Goal: Task Accomplishment & Management: Use online tool/utility

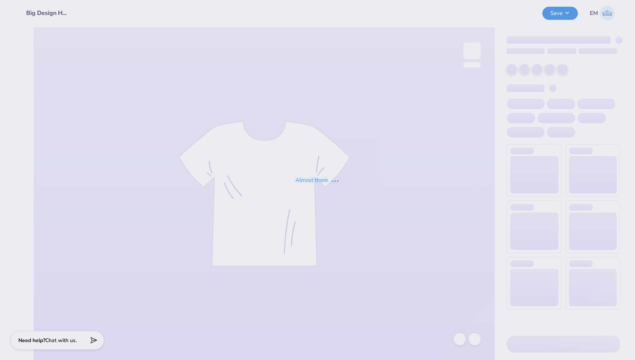
scroll to position [0, 0]
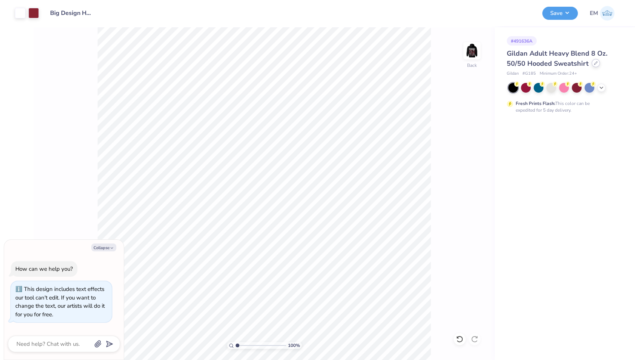
click at [595, 62] on icon at bounding box center [595, 63] width 3 height 3
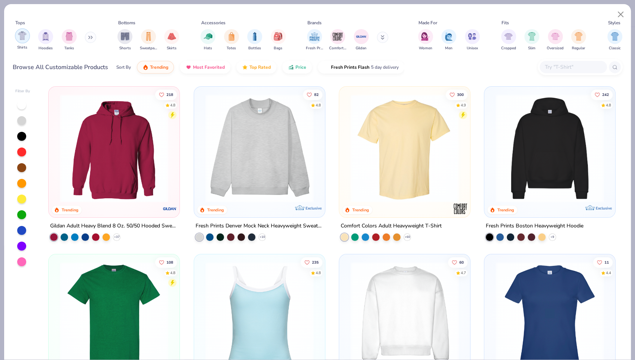
click at [21, 40] on div "filter for Shirts" at bounding box center [22, 35] width 15 height 15
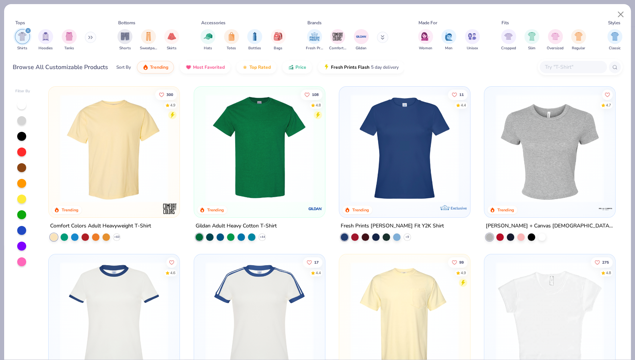
click at [115, 171] on img at bounding box center [114, 148] width 116 height 108
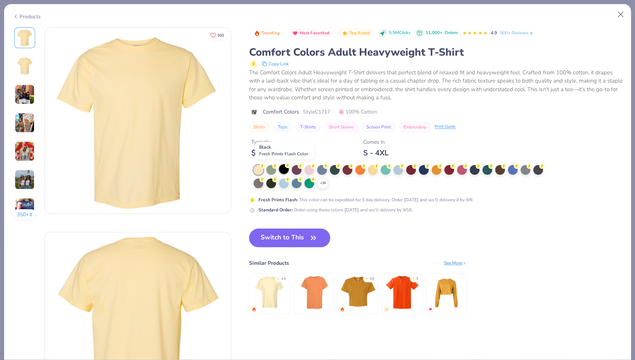
click at [285, 168] on div at bounding box center [284, 169] width 10 height 10
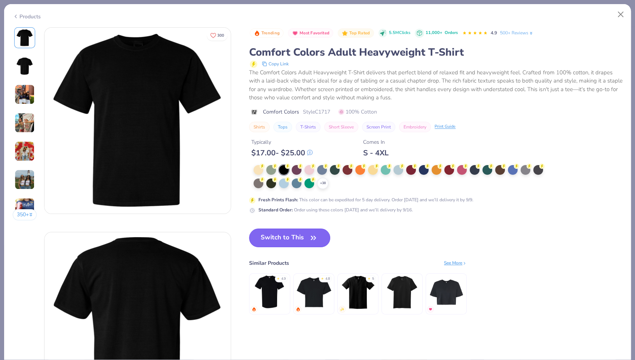
click at [296, 238] on button "Switch to This" at bounding box center [289, 238] width 81 height 19
click at [289, 238] on button "Switch to This" at bounding box center [289, 238] width 81 height 19
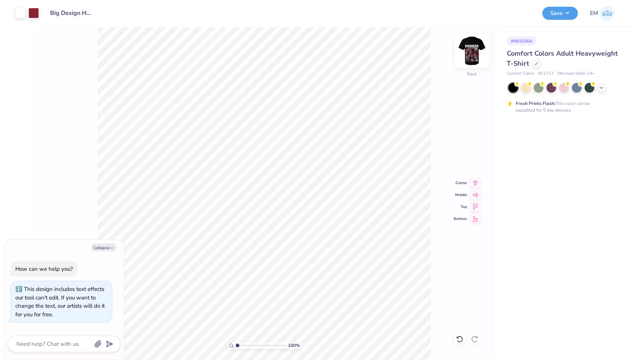
click at [472, 50] on img at bounding box center [472, 51] width 30 height 30
click at [473, 72] on div "100 % Back Center Middle Top Bottom" at bounding box center [264, 193] width 461 height 333
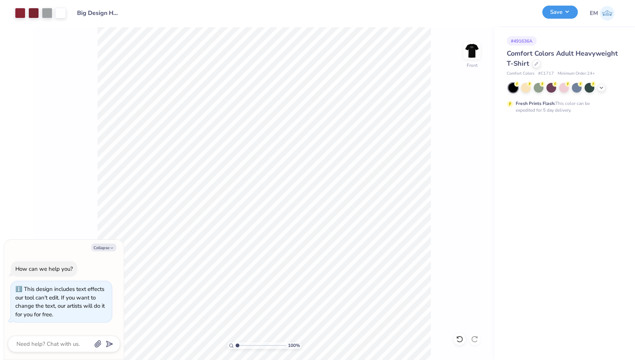
click at [552, 15] on button "Save" at bounding box center [560, 12] width 36 height 13
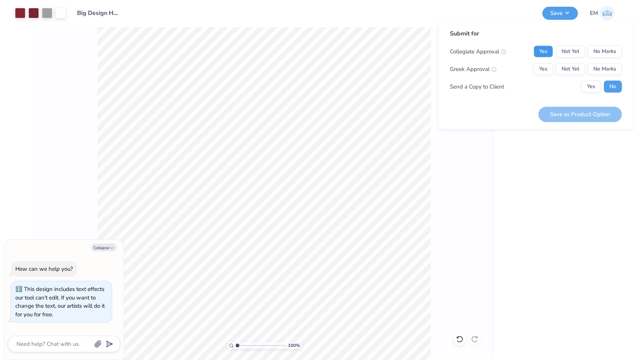
click at [549, 51] on button "Yes" at bounding box center [542, 52] width 19 height 12
click at [600, 69] on button "No Marks" at bounding box center [604, 69] width 34 height 12
click at [579, 115] on button "Save as Product Option" at bounding box center [579, 114] width 83 height 15
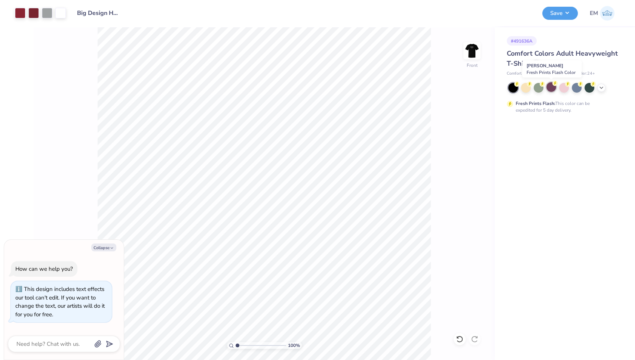
click at [551, 86] on div at bounding box center [551, 87] width 10 height 10
click at [600, 90] on div at bounding box center [601, 87] width 8 height 8
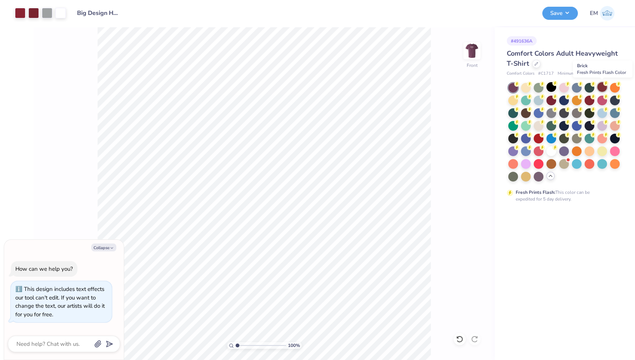
click at [601, 87] on div at bounding box center [602, 87] width 10 height 10
click at [563, 113] on div at bounding box center [564, 113] width 10 height 10
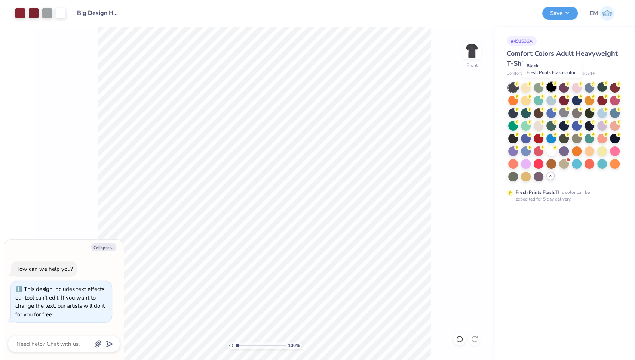
click at [553, 86] on div at bounding box center [551, 87] width 10 height 10
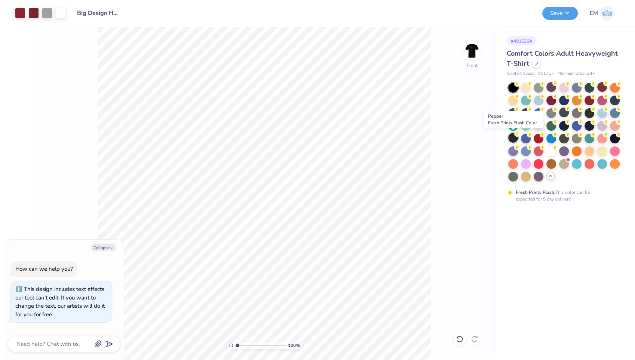
click at [513, 138] on div at bounding box center [513, 138] width 10 height 10
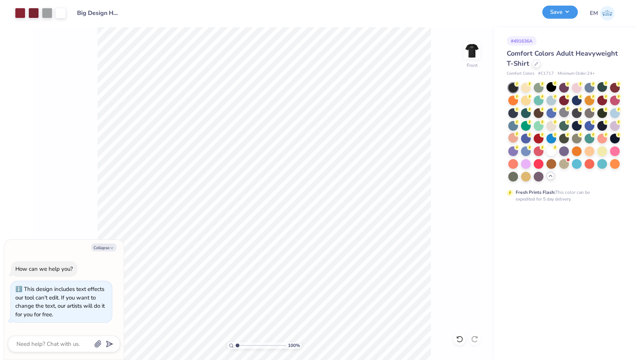
click at [552, 13] on button "Save" at bounding box center [560, 12] width 36 height 13
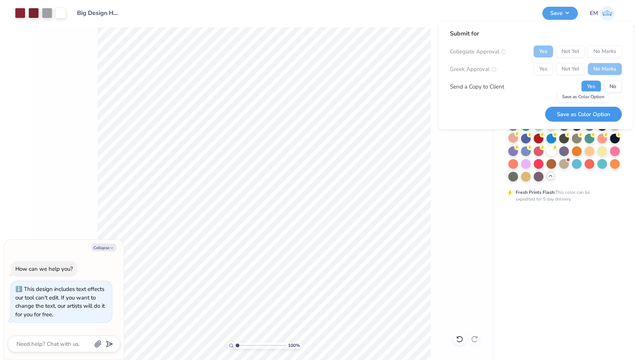
click at [581, 115] on button "Save as Color Option" at bounding box center [583, 114] width 77 height 15
click at [611, 87] on button "No" at bounding box center [613, 87] width 18 height 12
click at [597, 113] on div "Saving..." at bounding box center [593, 114] width 58 height 15
type textarea "x"
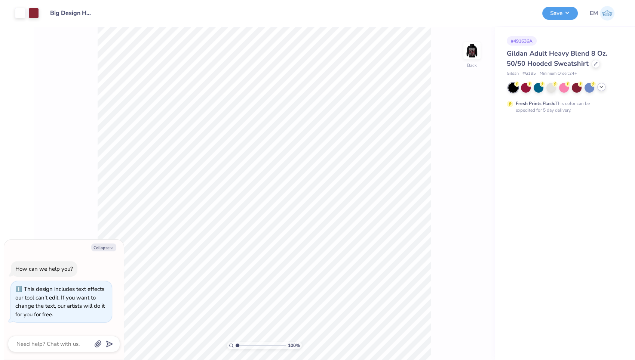
click at [601, 87] on polyline at bounding box center [600, 86] width 3 height 1
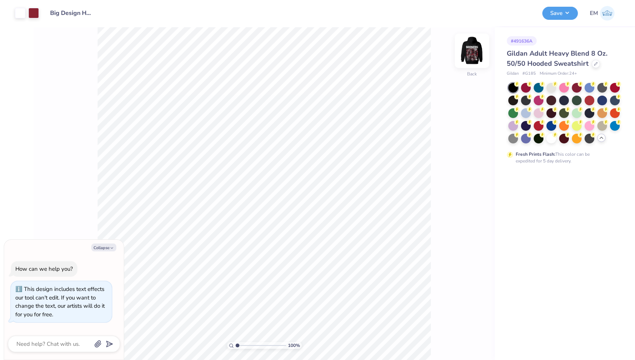
click at [472, 49] on img at bounding box center [472, 51] width 30 height 30
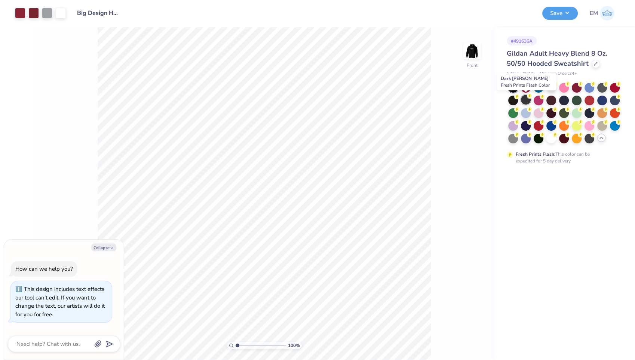
click at [525, 98] on div at bounding box center [526, 100] width 10 height 10
click at [615, 87] on div at bounding box center [614, 87] width 10 height 10
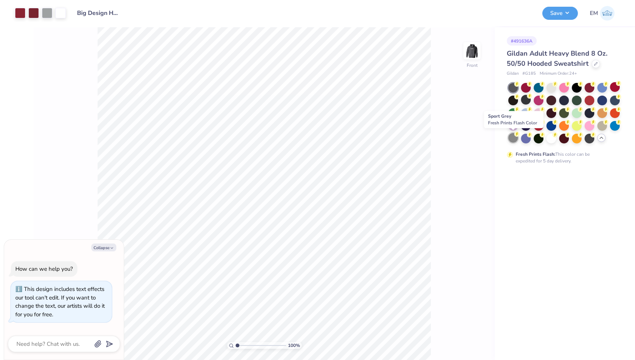
click at [513, 137] on div at bounding box center [513, 138] width 10 height 10
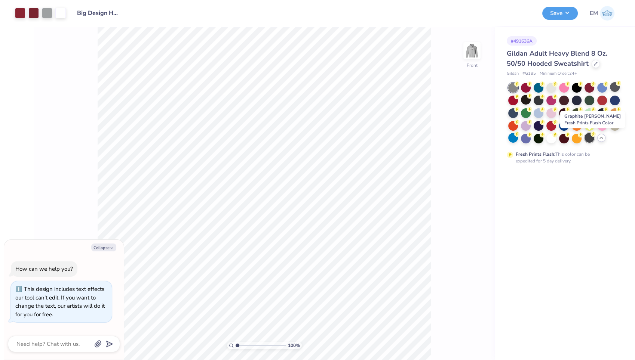
click at [589, 137] on div at bounding box center [589, 138] width 10 height 10
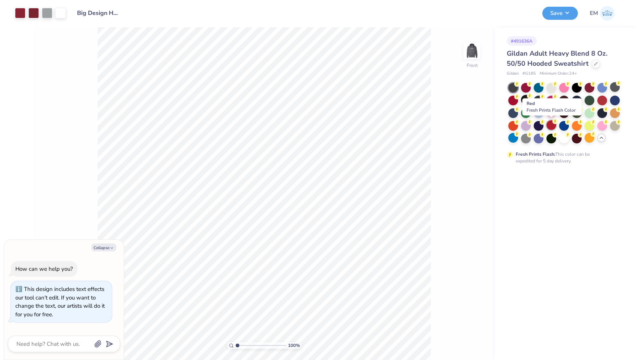
click at [551, 126] on div at bounding box center [551, 125] width 10 height 10
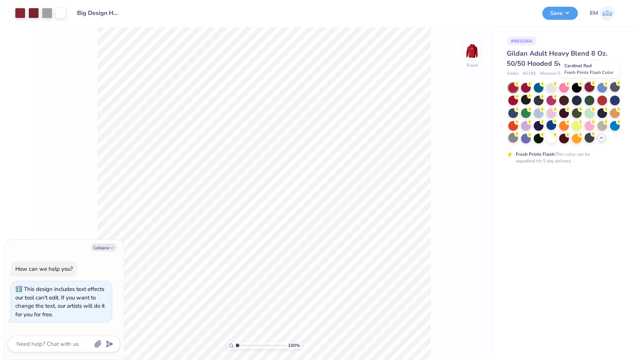
click at [589, 87] on div at bounding box center [589, 87] width 10 height 10
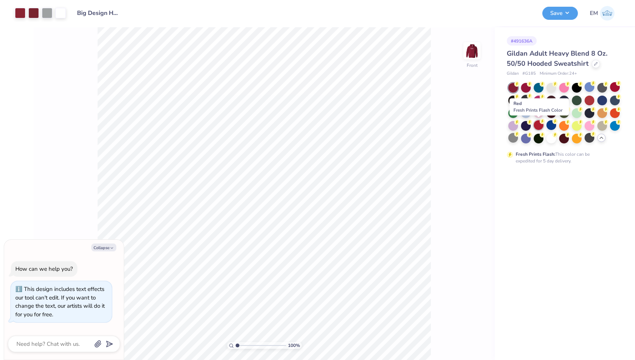
click at [538, 124] on div at bounding box center [538, 125] width 10 height 10
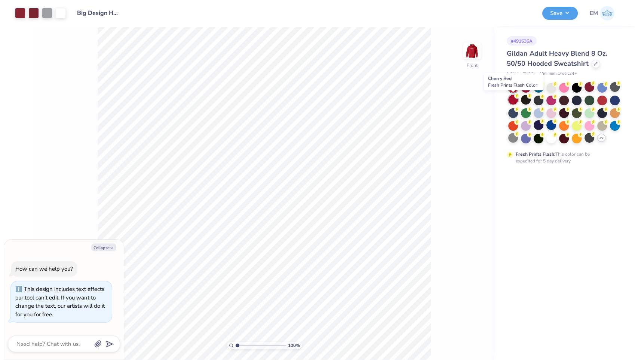
click at [515, 100] on div at bounding box center [513, 100] width 10 height 10
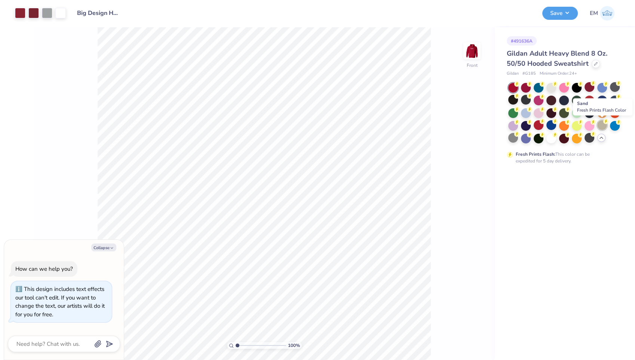
click at [602, 126] on div at bounding box center [602, 125] width 10 height 10
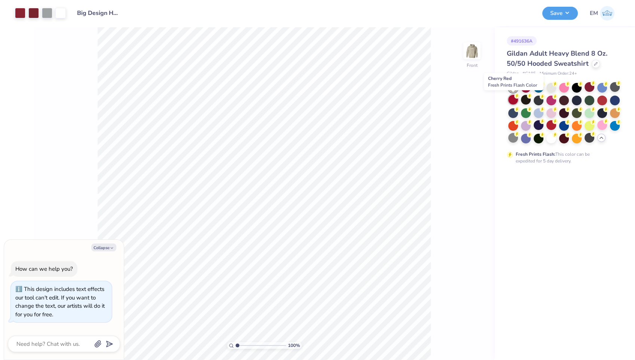
click at [513, 98] on div at bounding box center [513, 100] width 10 height 10
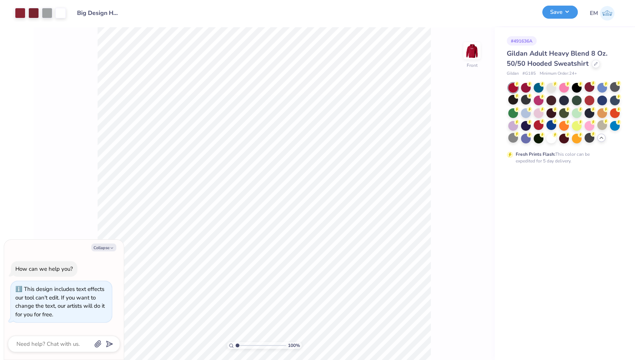
click at [559, 12] on button "Save" at bounding box center [560, 12] width 36 height 13
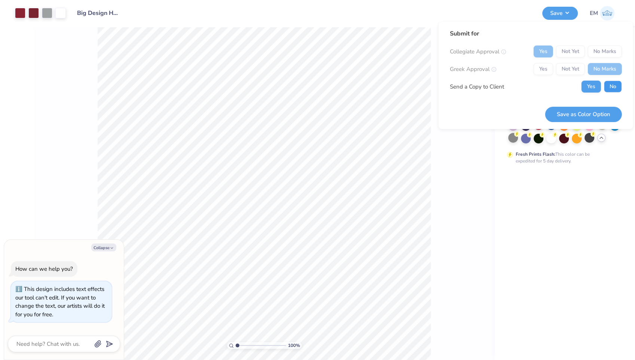
click at [609, 85] on button "No" at bounding box center [613, 87] width 18 height 12
type textarea "x"
click at [568, 114] on button "Save as Color Option" at bounding box center [583, 114] width 77 height 15
click at [589, 113] on div "Saving..." at bounding box center [593, 114] width 58 height 15
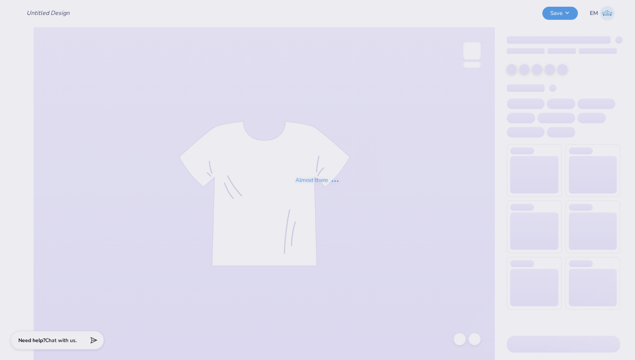
type input "Big Design Hoodie"
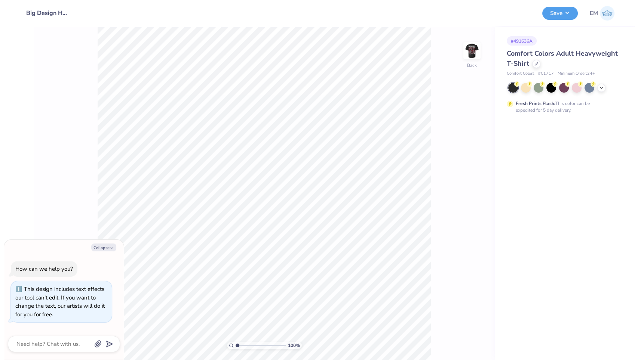
type textarea "x"
click at [600, 86] on polyline at bounding box center [600, 86] width 3 height 1
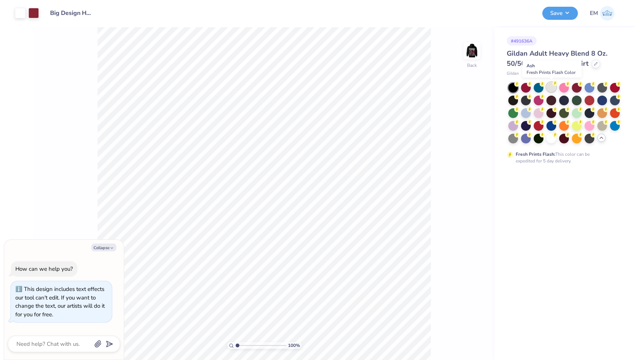
click at [552, 85] on icon at bounding box center [554, 83] width 5 height 5
click at [615, 87] on div at bounding box center [614, 87] width 10 height 10
type textarea "x"
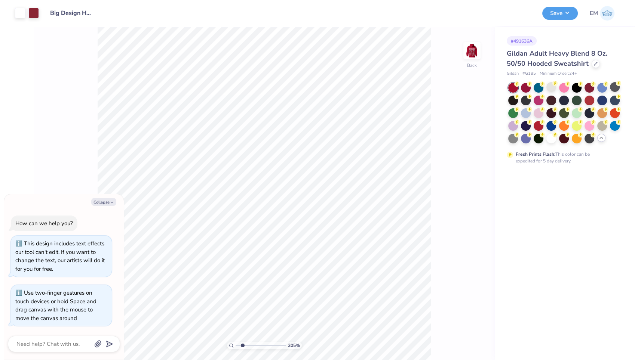
type input "2.05843343832934"
click at [475, 48] on img at bounding box center [472, 51] width 30 height 30
type textarea "x"
type input "2.05843343832934"
type textarea "x"
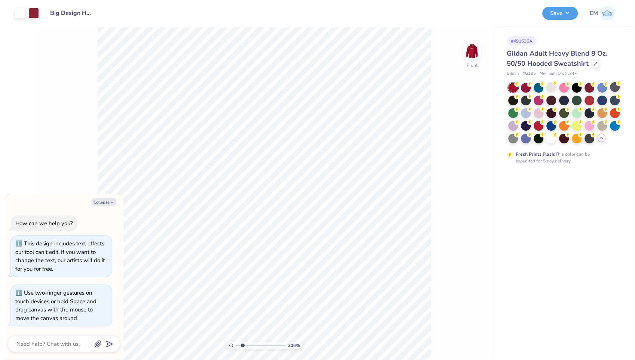
type input "2.05843343832934"
type textarea "x"
type input "2.05843343832934"
click at [538, 138] on div at bounding box center [538, 138] width 10 height 10
type textarea "x"
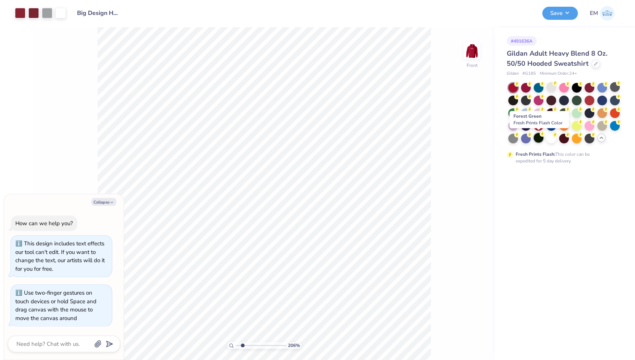
type input "2.05843343832934"
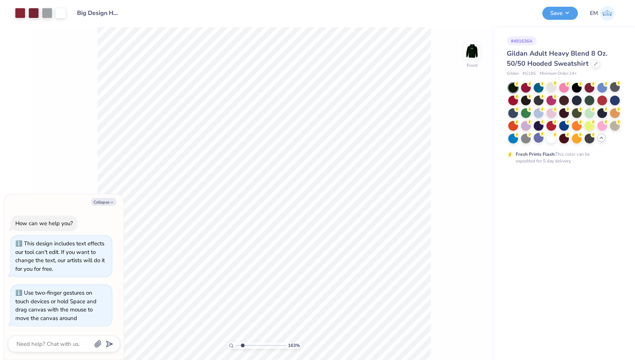
type textarea "x"
type input "1.63112591048728"
type textarea "x"
type input "1.63112591048728"
type textarea "x"
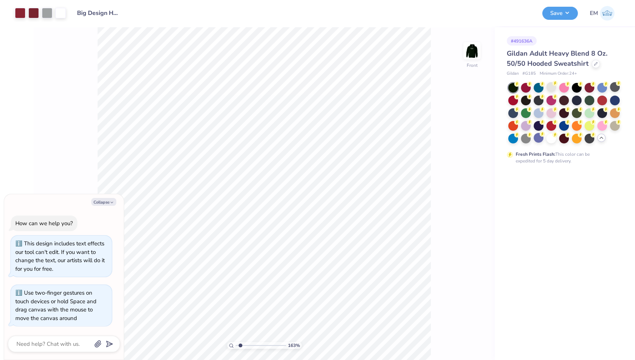
type input "1.63112591048728"
click at [474, 48] on img at bounding box center [472, 51] width 30 height 30
type textarea "x"
type input "1.63112591048728"
type textarea "x"
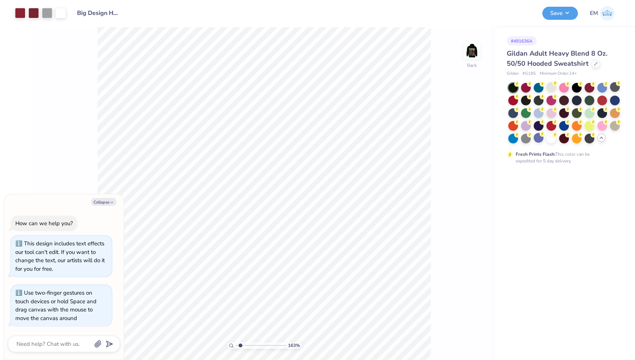
type input "1.63112591048728"
type textarea "x"
type input "1.63112591048728"
click at [602, 112] on div at bounding box center [602, 113] width 10 height 10
type textarea "x"
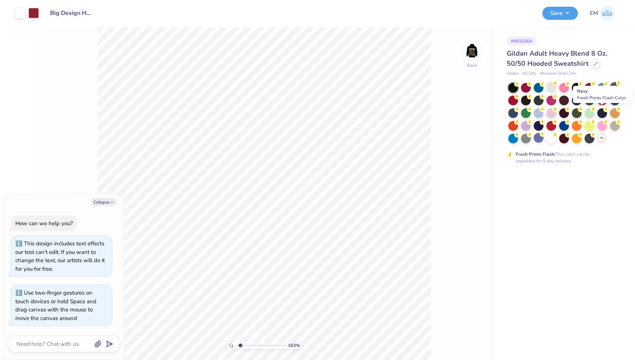
type input "1.63112591048728"
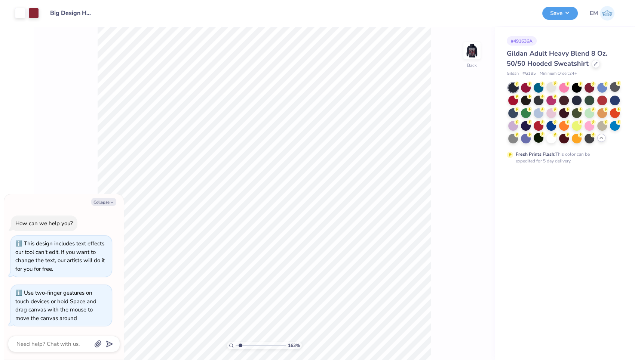
type textarea "x"
type input "1.63112591048728"
type textarea "x"
type input "1.32328719131938"
type textarea "x"
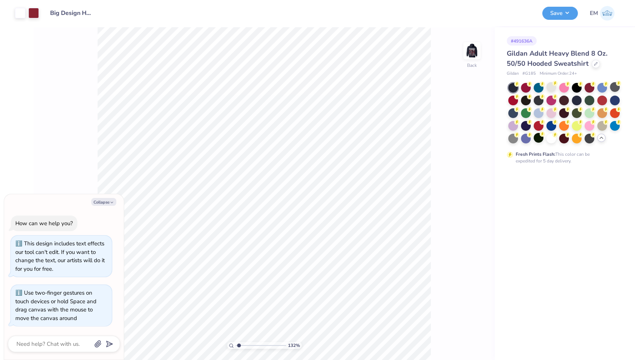
type input "1.32328719131938"
type textarea "x"
type input "1.32328719131938"
click at [476, 51] on img at bounding box center [472, 51] width 30 height 30
type textarea "x"
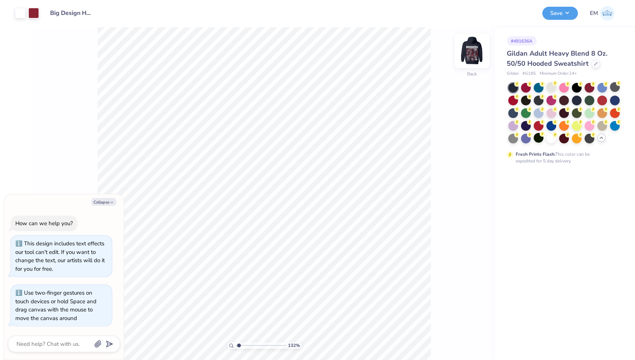
type input "1.32328719131938"
type textarea "x"
type input "1.32328719131938"
type textarea "x"
type input "1.32328719131938"
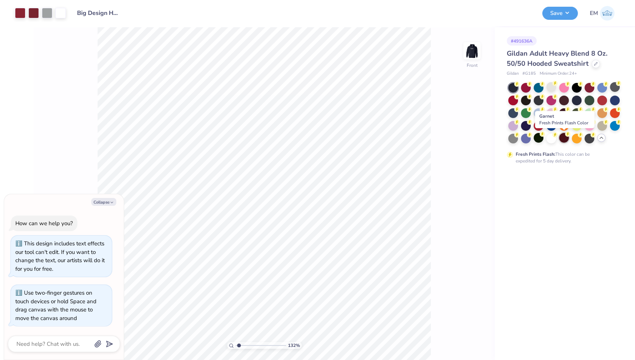
click at [566, 139] on div at bounding box center [564, 138] width 10 height 10
type textarea "x"
type input "1.32328719131938"
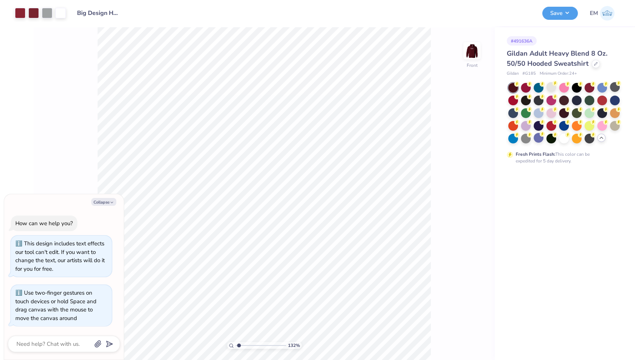
type textarea "x"
type input "1.32328719131938"
type textarea "x"
type input "1.32328719131938"
click at [471, 49] on img at bounding box center [472, 51] width 30 height 30
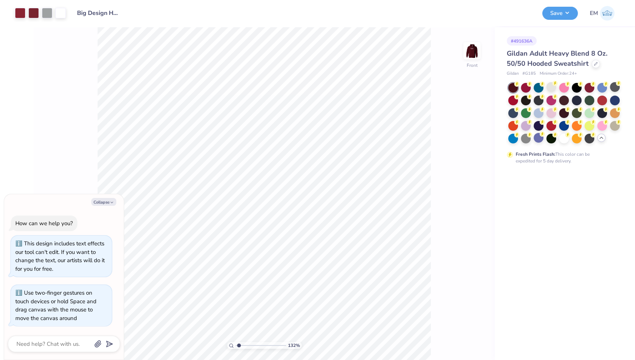
type textarea "x"
type input "1.32328719131938"
type textarea "x"
type input "1.32328719131938"
type textarea "x"
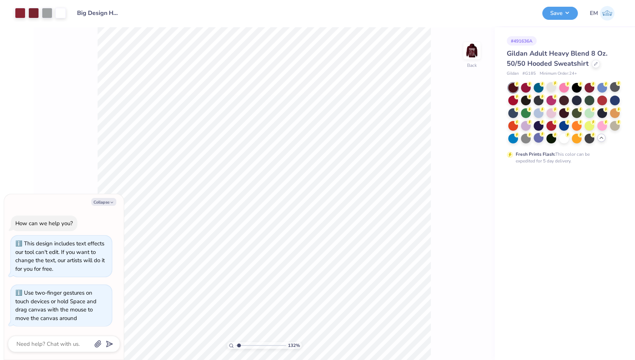
type input "1.32328719131938"
click at [561, 11] on button "Save" at bounding box center [560, 12] width 36 height 13
type textarea "x"
type input "1.32328719131938"
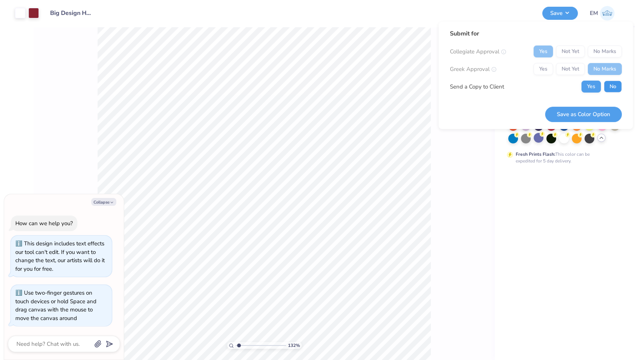
click at [605, 82] on button "No" at bounding box center [613, 87] width 18 height 12
type textarea "x"
type input "1.32328719131938"
click at [581, 114] on button "Save as Color Option" at bounding box center [583, 114] width 77 height 15
type textarea "x"
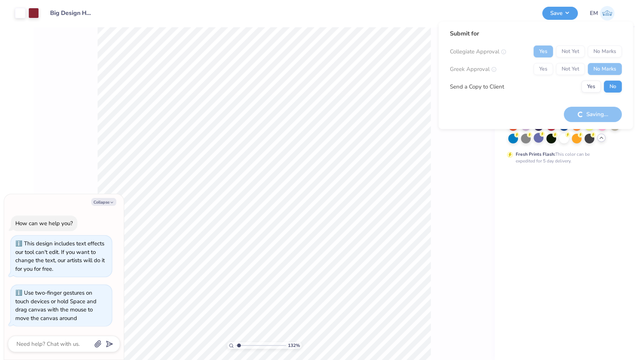
type input "1.32328719131938"
type textarea "x"
type input "1.32328719131938"
type textarea "x"
type input "1.32328719131938"
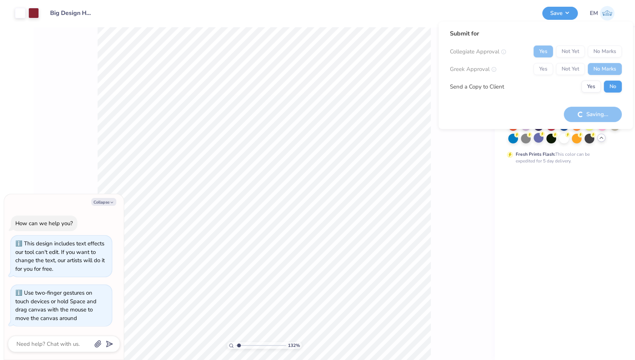
type textarea "x"
type input "1.32328719131938"
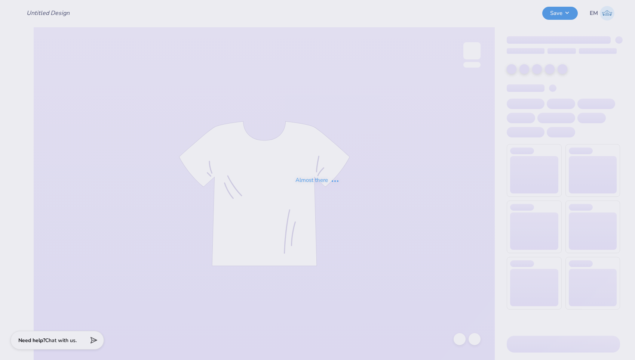
type input "Big Design Hoodie"
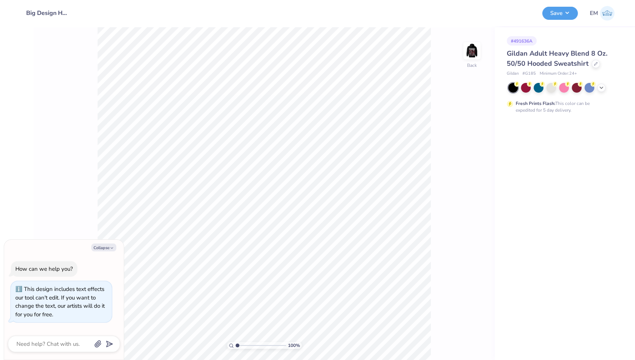
type textarea "x"
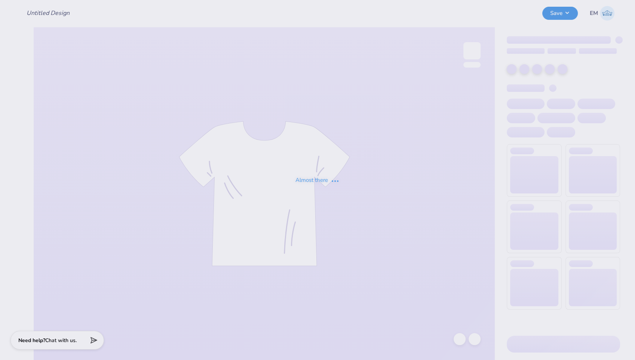
type input "Big Design Hoodie"
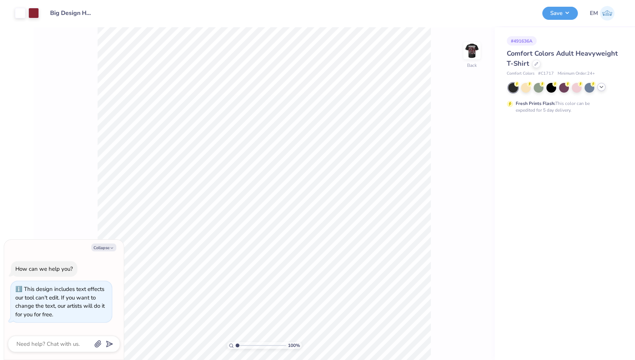
click at [601, 89] on icon at bounding box center [601, 87] width 6 height 6
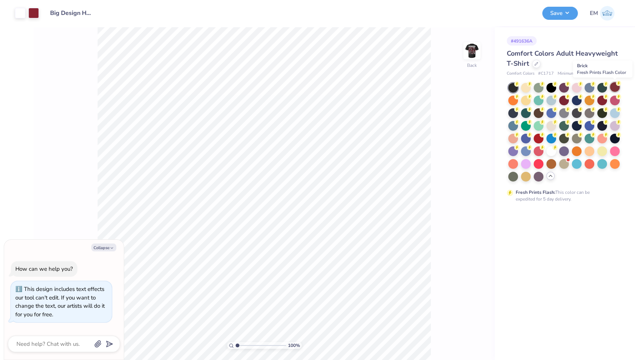
click at [519, 85] on circle at bounding box center [516, 83] width 5 height 5
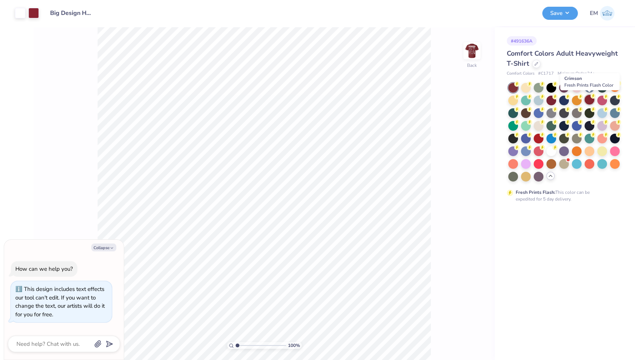
click at [588, 97] on div at bounding box center [589, 100] width 10 height 10
click at [565, 98] on icon at bounding box center [567, 95] width 5 height 5
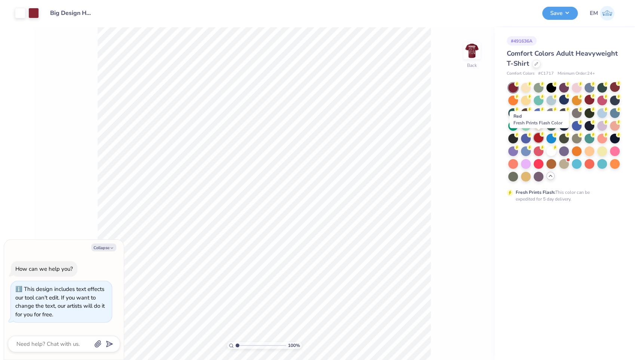
click at [538, 136] on div at bounding box center [538, 138] width 10 height 10
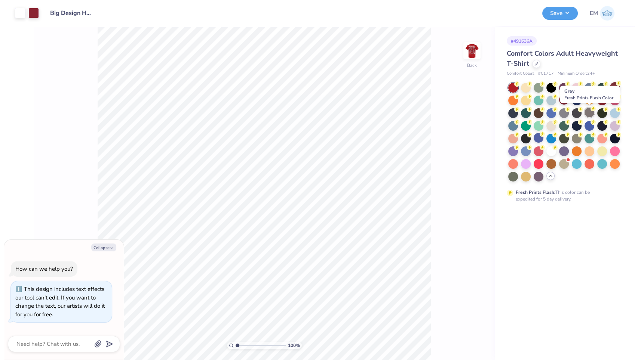
click at [589, 114] on div at bounding box center [589, 113] width 10 height 10
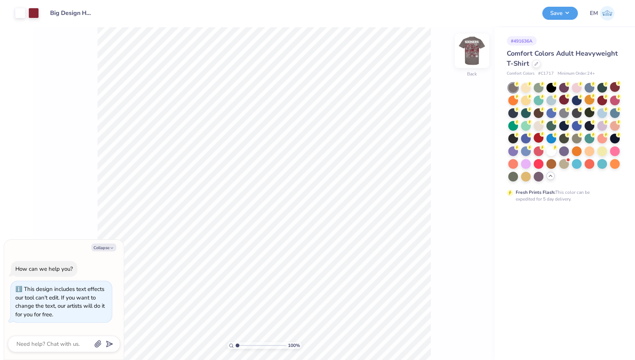
click at [474, 50] on img at bounding box center [472, 51] width 30 height 30
click at [470, 71] on div "100 % Back" at bounding box center [264, 193] width 461 height 333
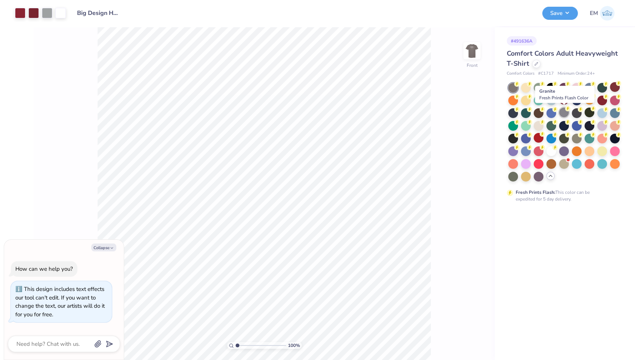
click at [565, 114] on div at bounding box center [564, 113] width 10 height 10
click at [472, 47] on img at bounding box center [472, 51] width 30 height 30
type textarea "x"
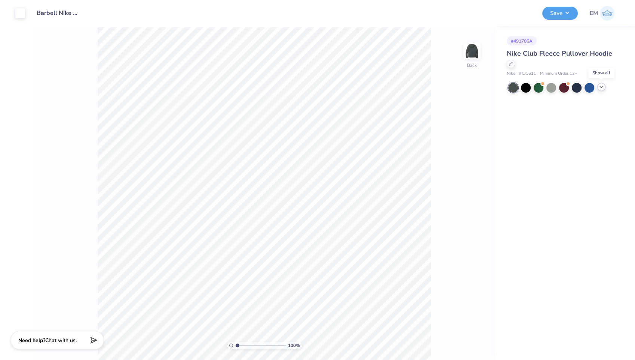
click at [601, 89] on icon at bounding box center [601, 87] width 6 height 6
click at [599, 85] on div at bounding box center [602, 87] width 10 height 10
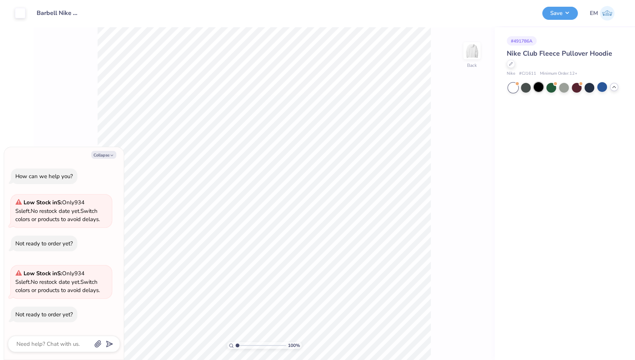
click at [537, 85] on div at bounding box center [538, 87] width 10 height 10
click at [564, 86] on div at bounding box center [564, 87] width 10 height 10
click at [525, 87] on div at bounding box center [526, 87] width 10 height 10
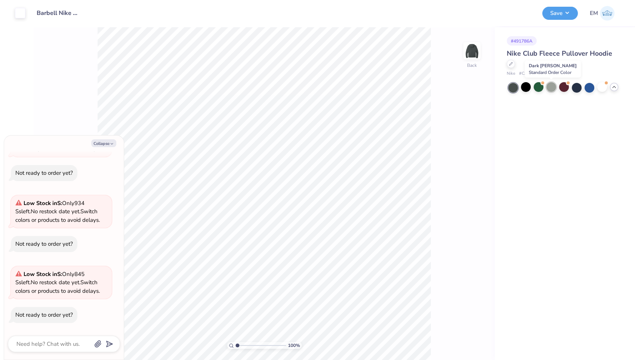
click at [553, 87] on div at bounding box center [551, 87] width 10 height 10
click at [564, 12] on button "Save" at bounding box center [560, 12] width 36 height 13
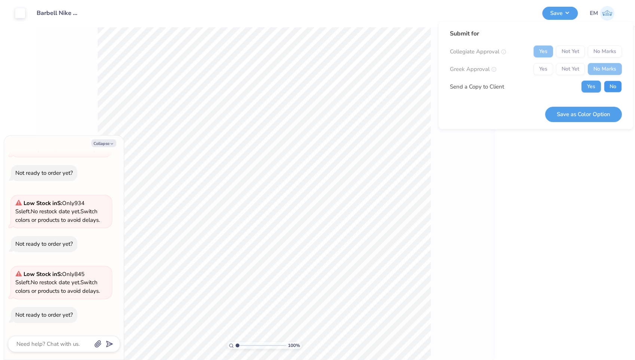
click at [606, 84] on button "No" at bounding box center [613, 87] width 18 height 12
click at [577, 117] on button "Save as Color Option" at bounding box center [583, 114] width 77 height 15
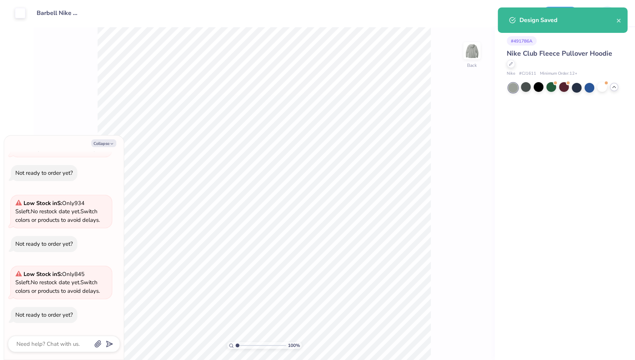
type textarea "x"
